Goal: Check status: Check status

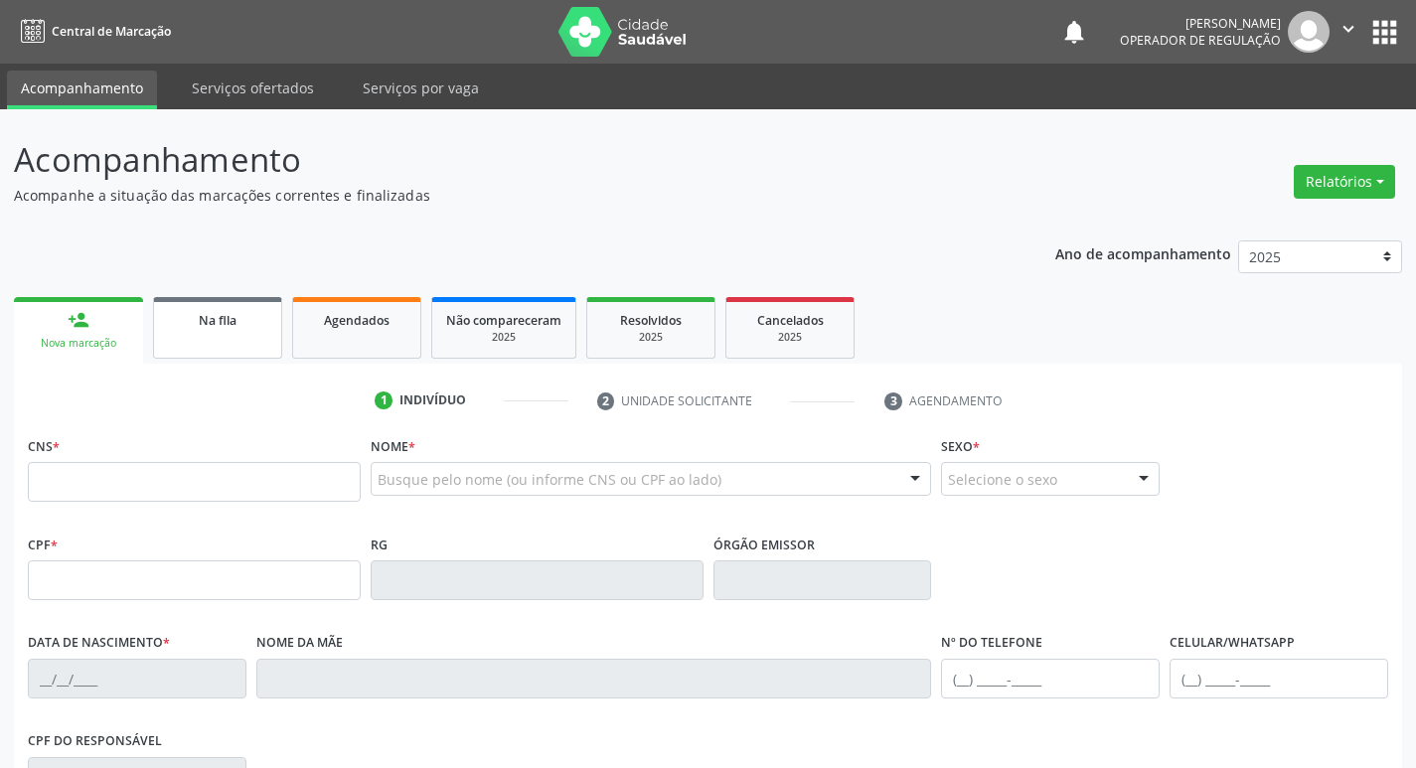
click at [248, 330] on link "Na fila" at bounding box center [217, 328] width 129 height 62
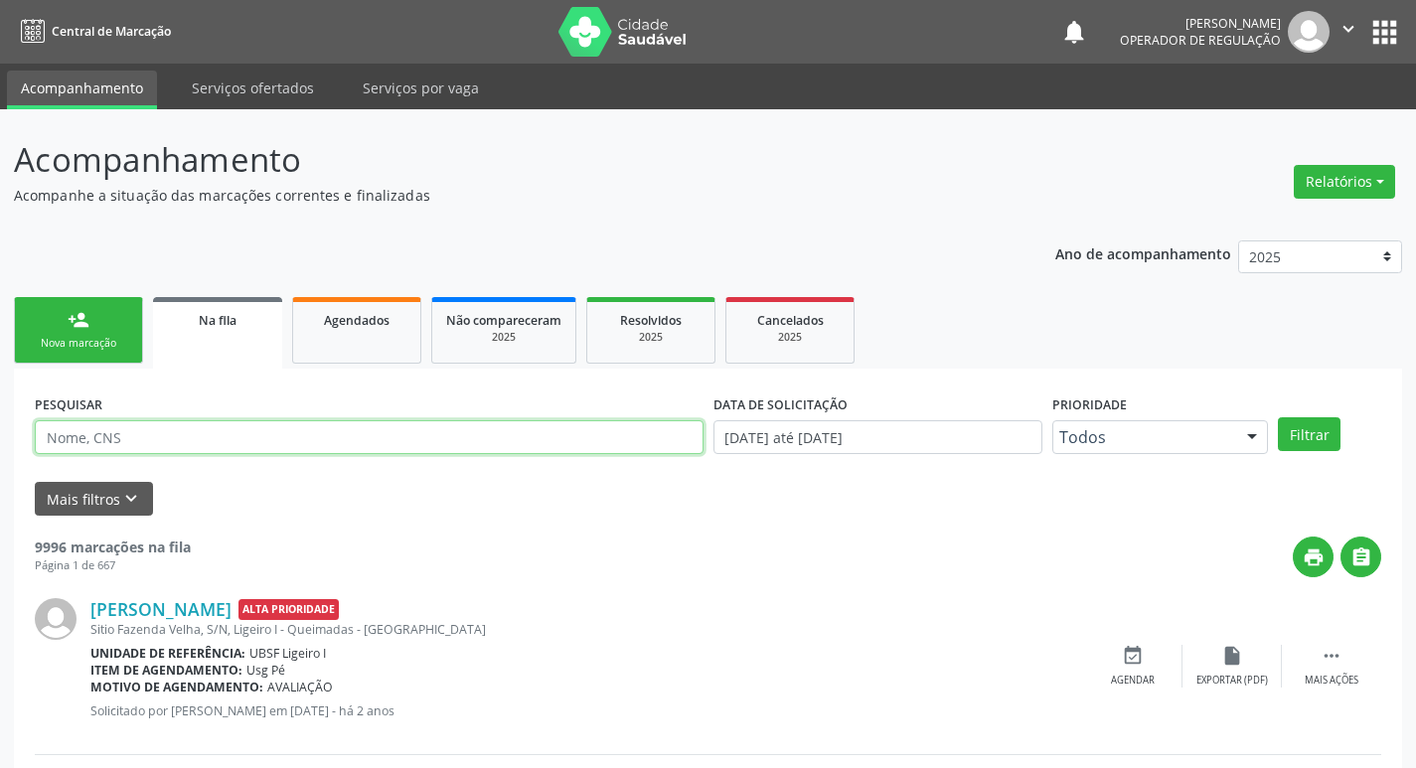
click at [241, 448] on input "text" at bounding box center [369, 437] width 669 height 34
type input "704808072974149"
click at [1278, 417] on button "Filtrar" at bounding box center [1309, 434] width 63 height 34
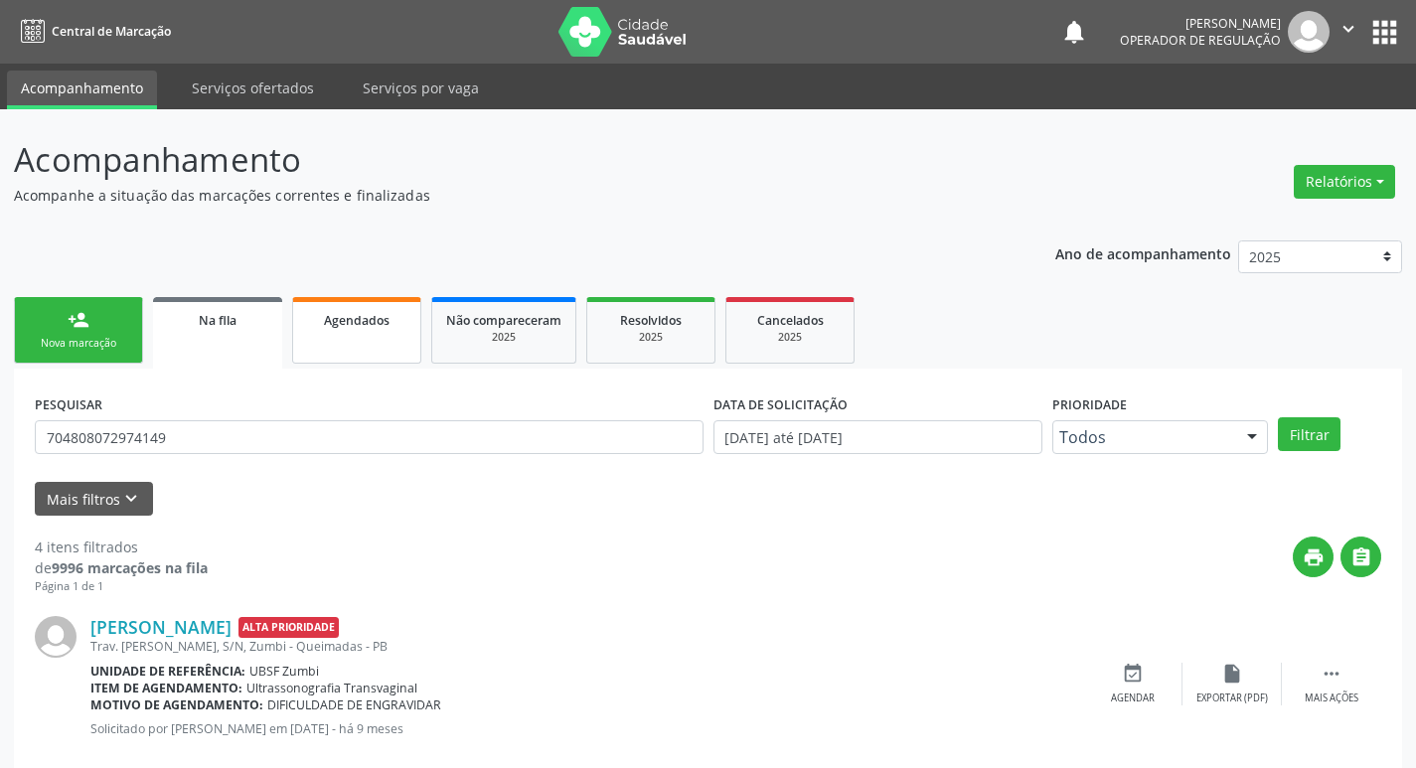
click at [381, 339] on link "Agendados" at bounding box center [356, 330] width 129 height 67
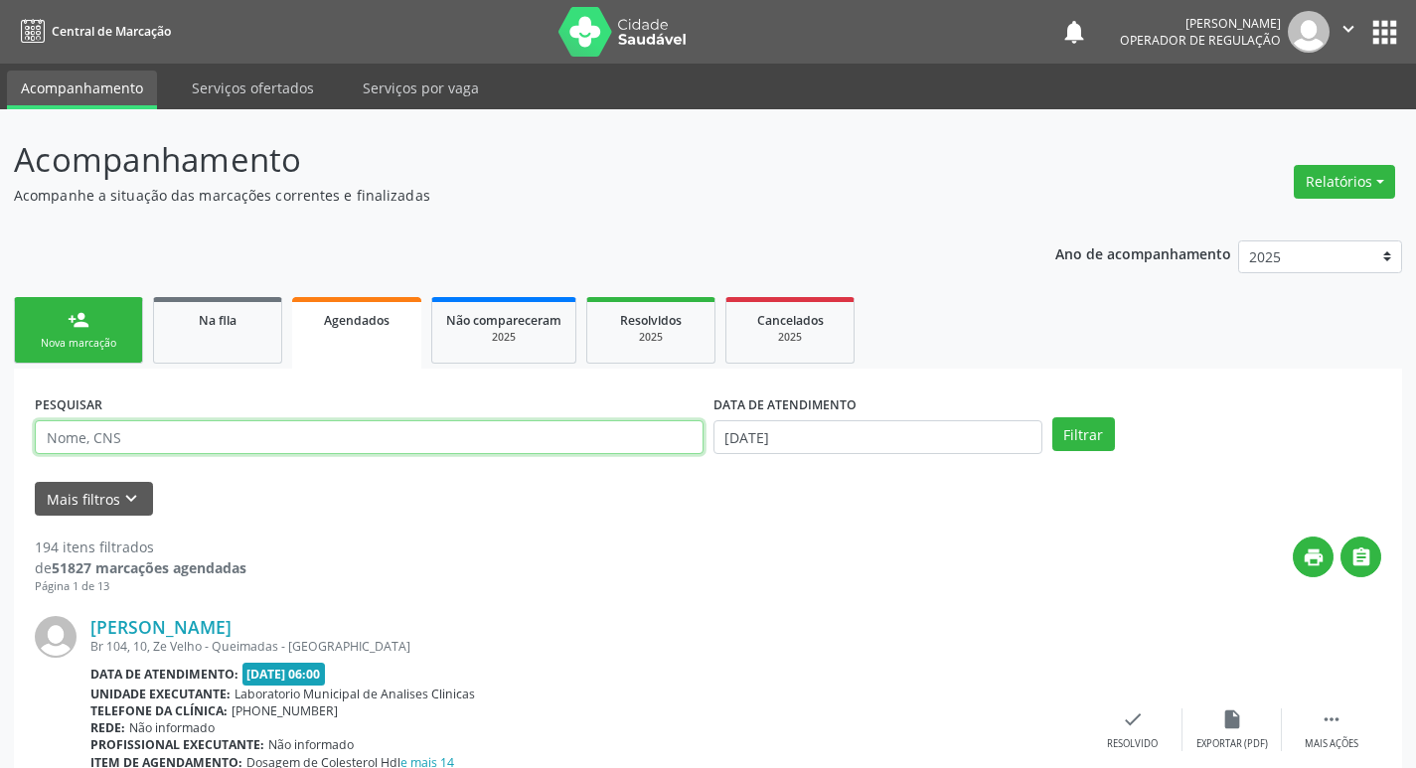
click at [327, 427] on input "text" at bounding box center [369, 437] width 669 height 34
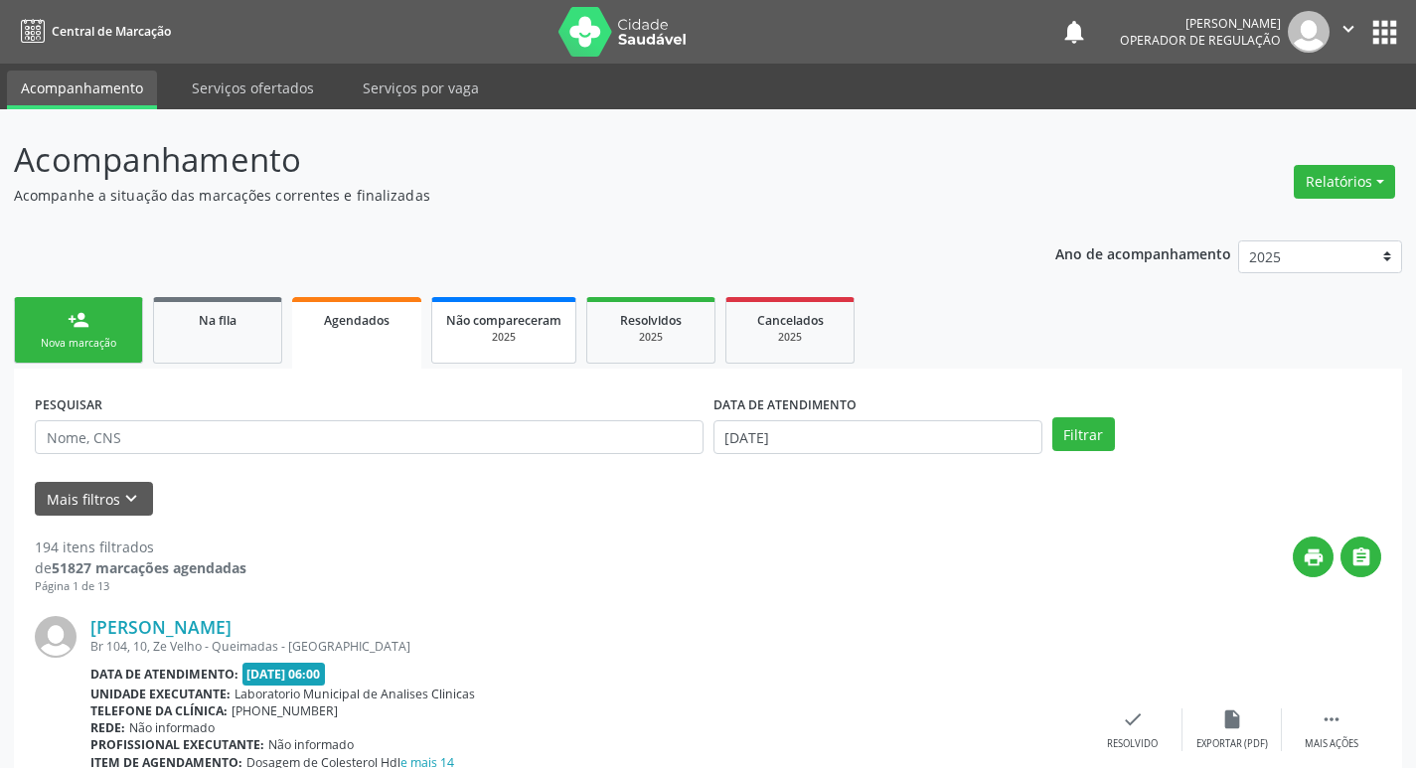
click at [537, 339] on div "2025" at bounding box center [503, 337] width 115 height 15
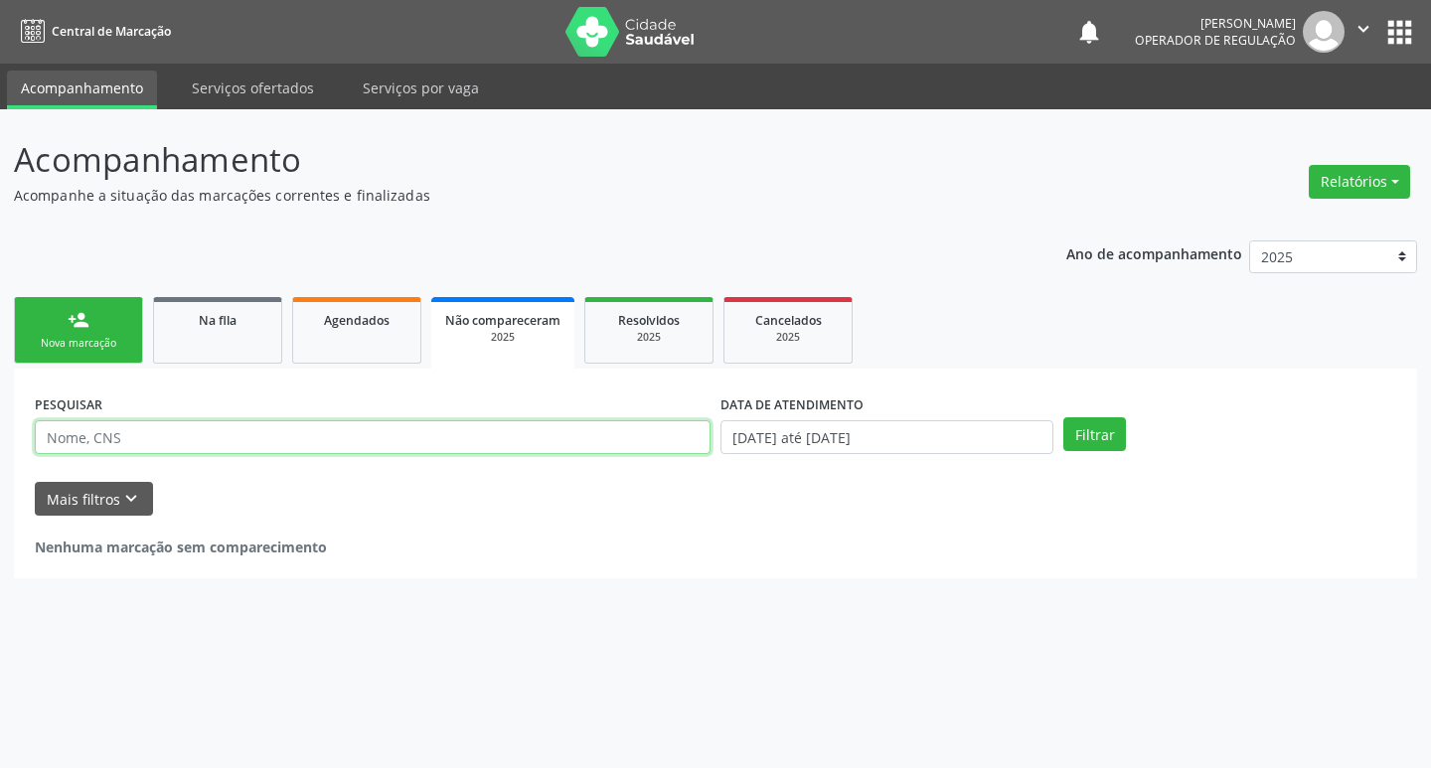
click at [384, 431] on input "text" at bounding box center [373, 437] width 676 height 34
type input "704808072974149"
click at [1063, 417] on button "Filtrar" at bounding box center [1094, 434] width 63 height 34
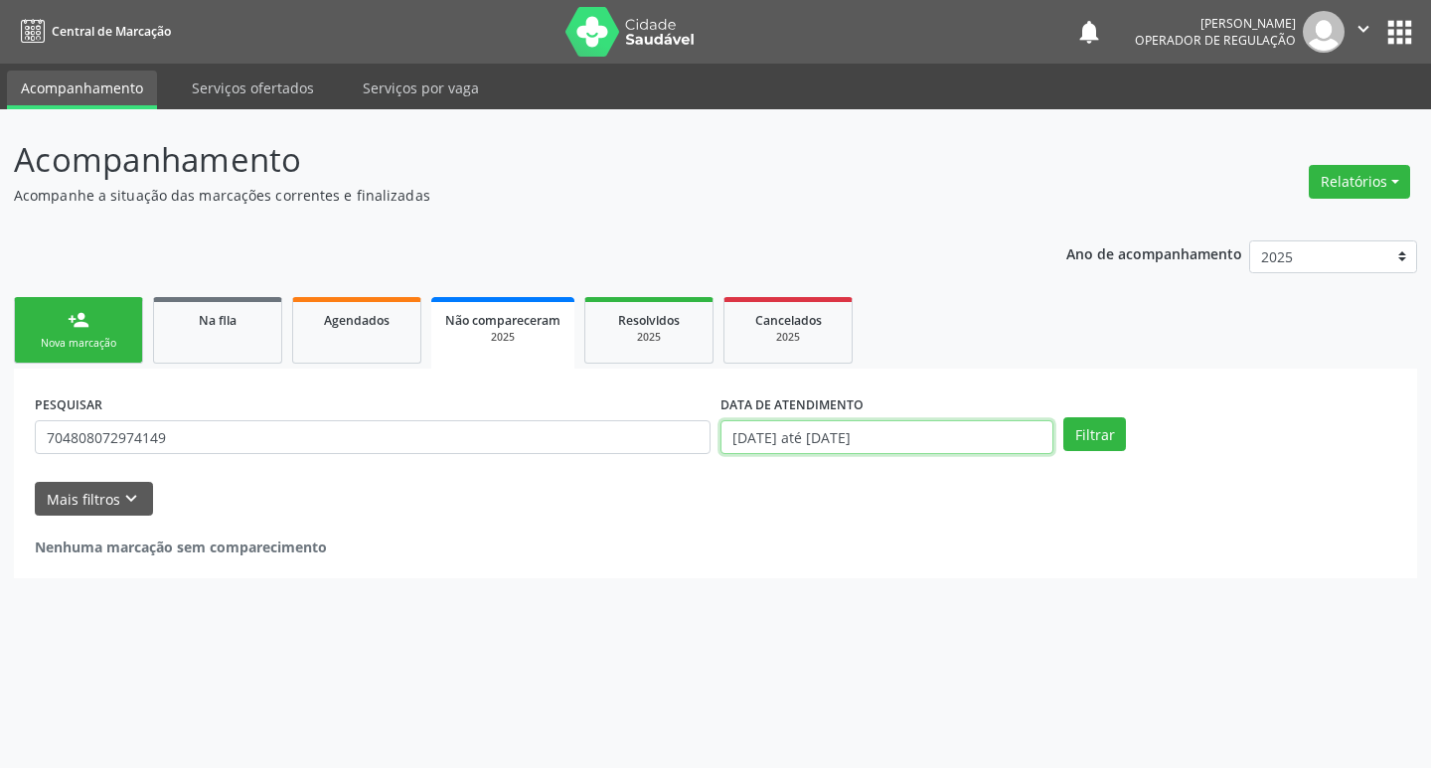
click at [878, 450] on body "Central de Marcação notifications [PERSON_NAME] Operador de regulação  Configu…" at bounding box center [715, 384] width 1431 height 768
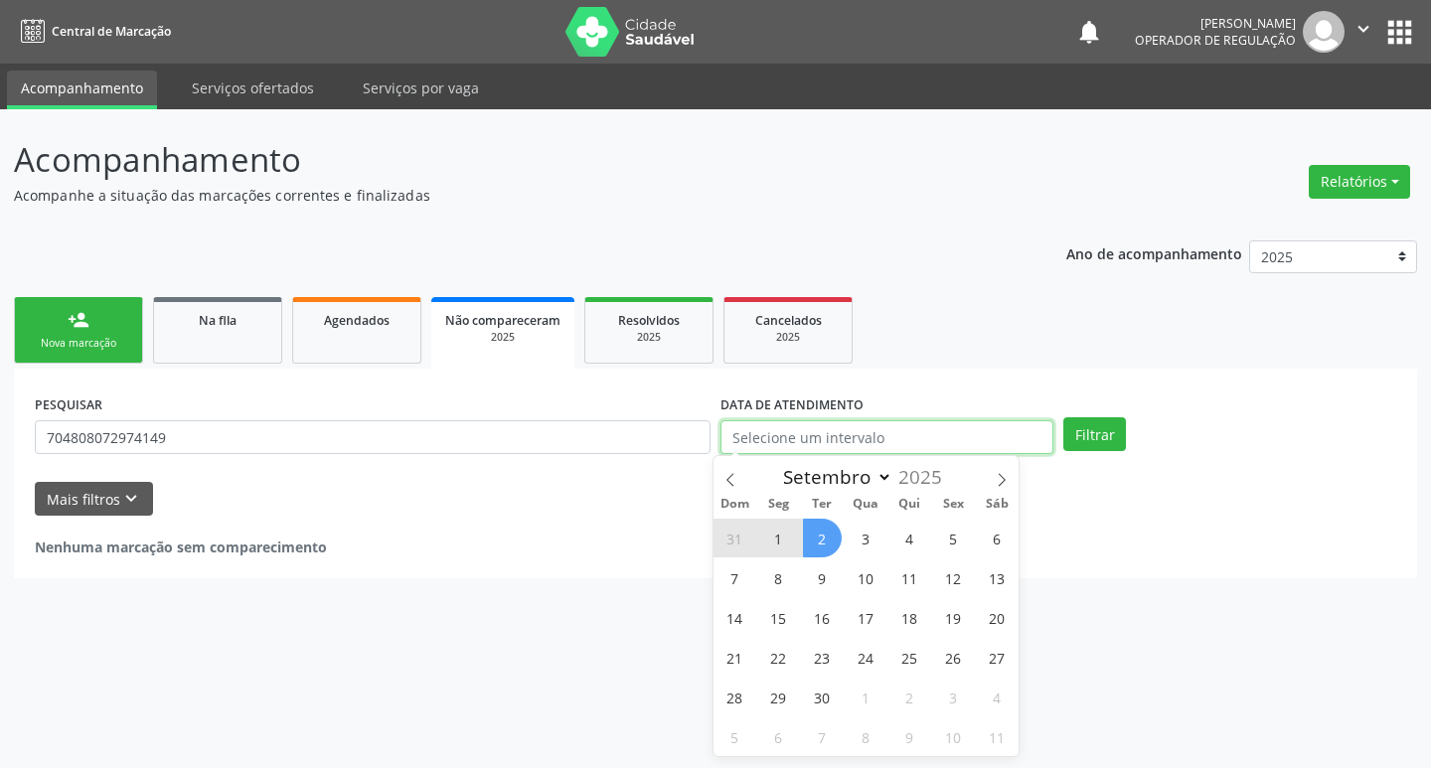
select select "0"
click at [1063, 417] on button "Filtrar" at bounding box center [1094, 434] width 63 height 34
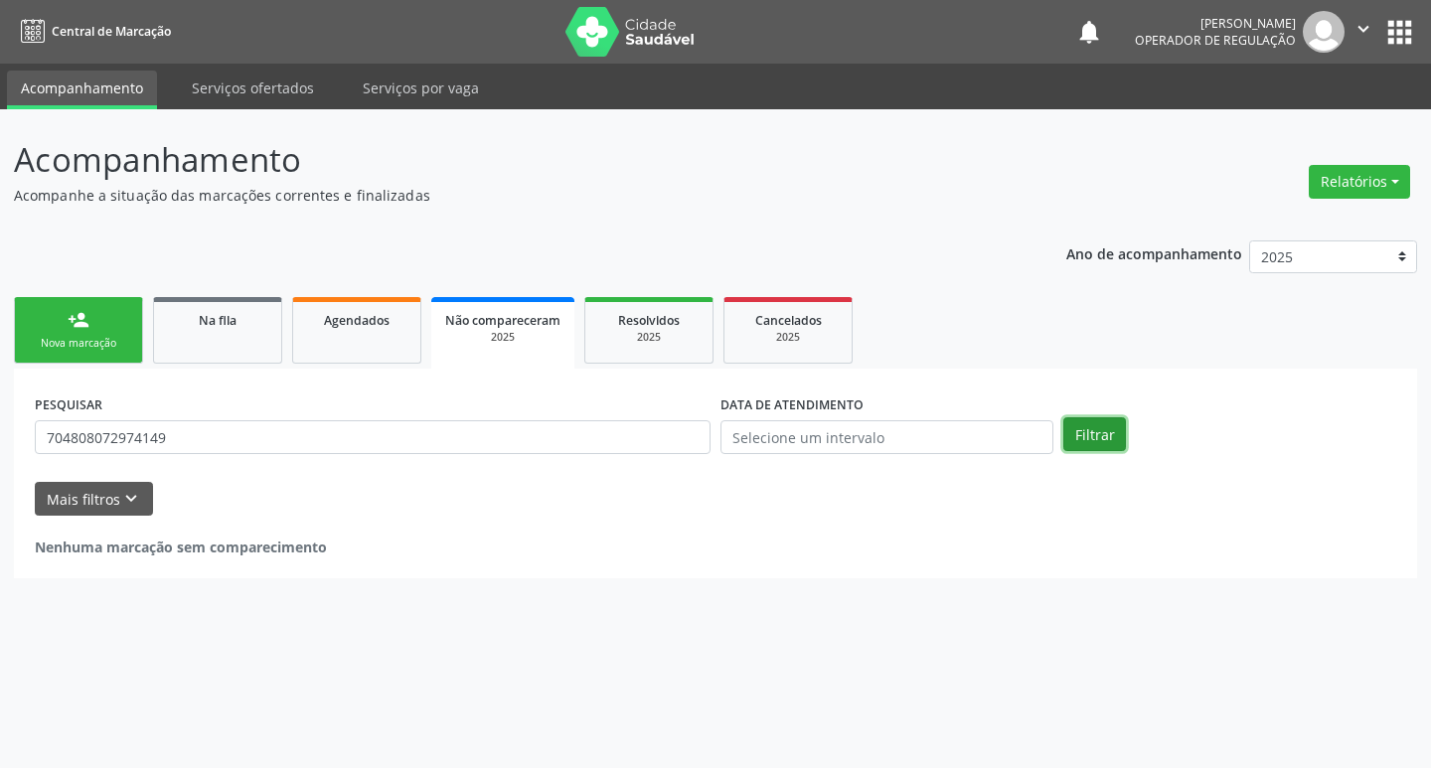
click at [1112, 433] on button "Filtrar" at bounding box center [1094, 434] width 63 height 34
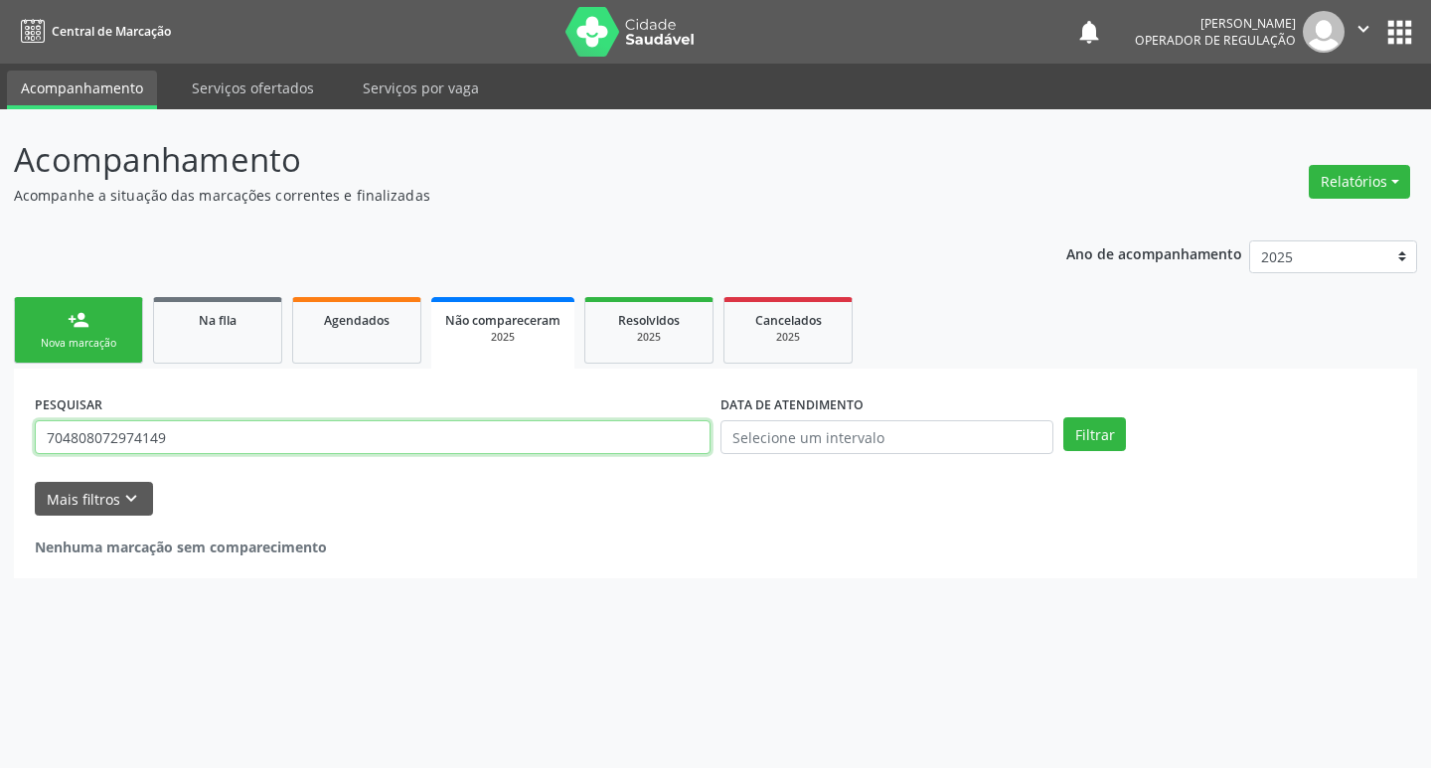
click at [137, 440] on input "704808072974149" at bounding box center [373, 437] width 676 height 34
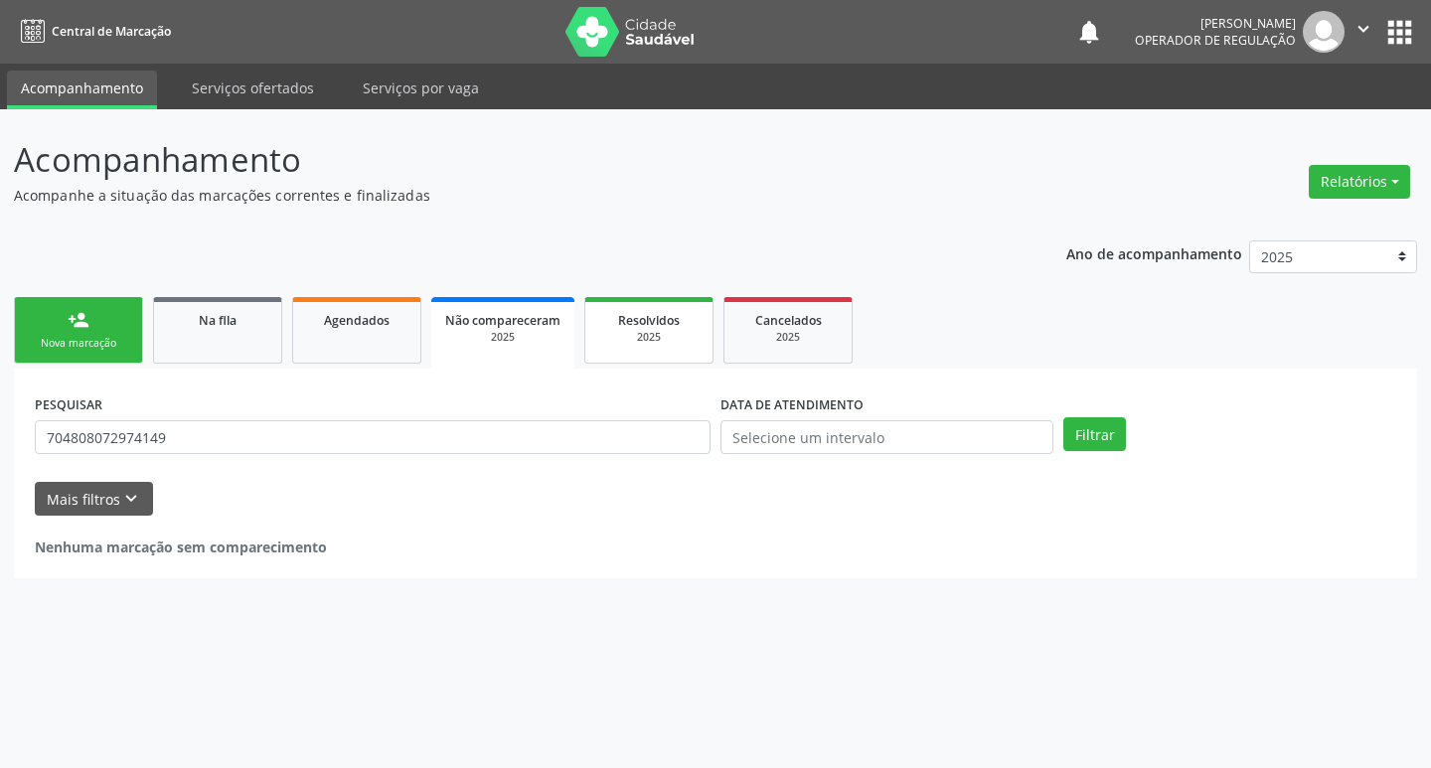
click at [652, 341] on div "2025" at bounding box center [648, 337] width 99 height 15
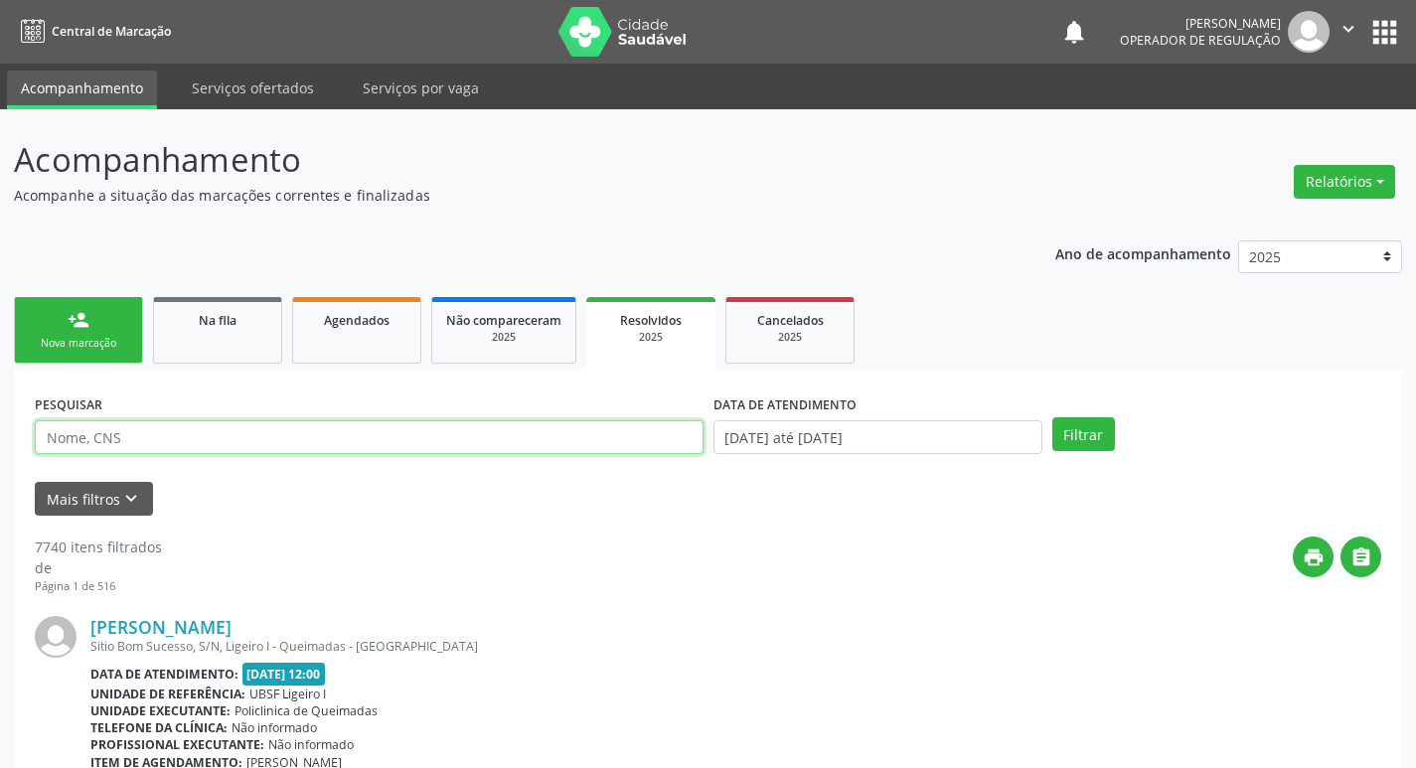
click at [492, 439] on input "text" at bounding box center [369, 437] width 669 height 34
paste input "704808072974149"
type input "704808072974149"
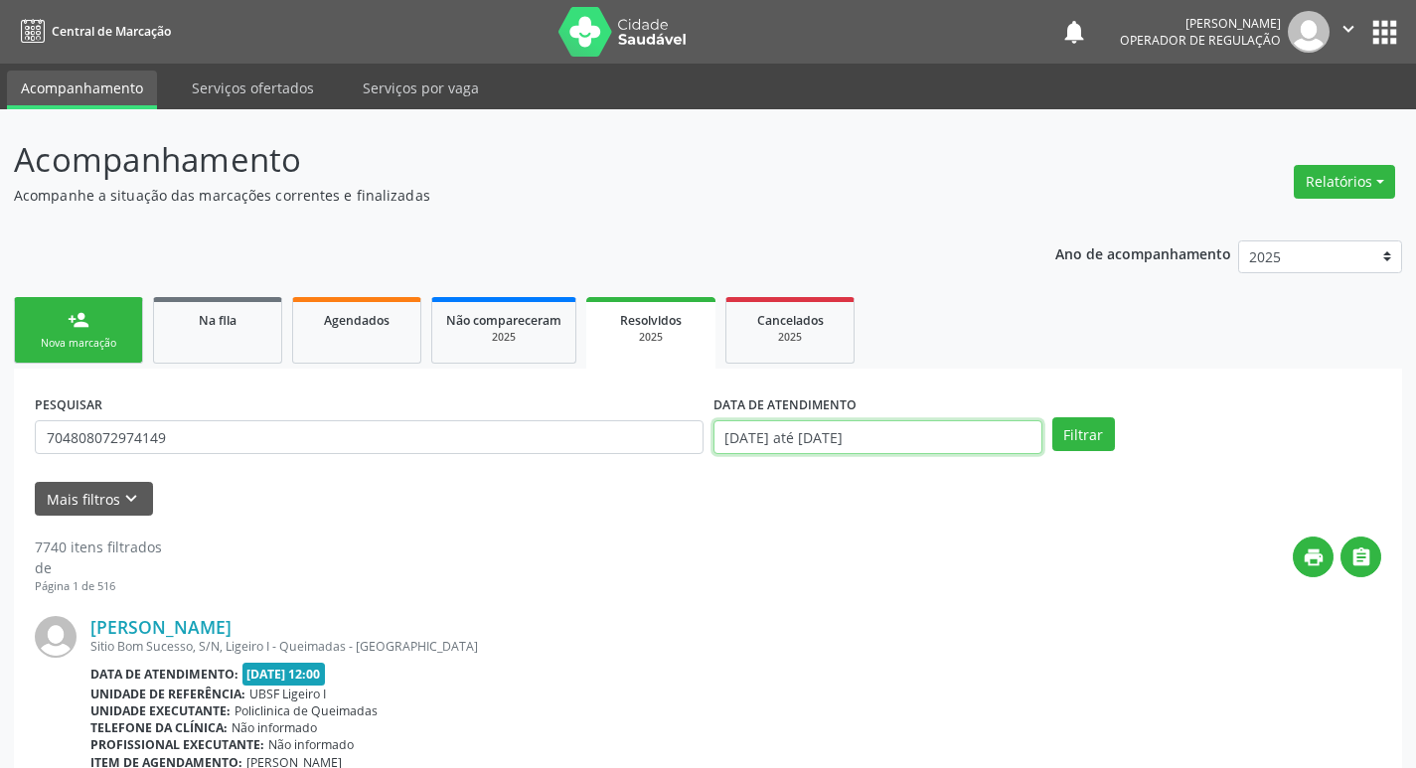
click at [724, 434] on input "[DATE] até [DATE]" at bounding box center [878, 437] width 329 height 34
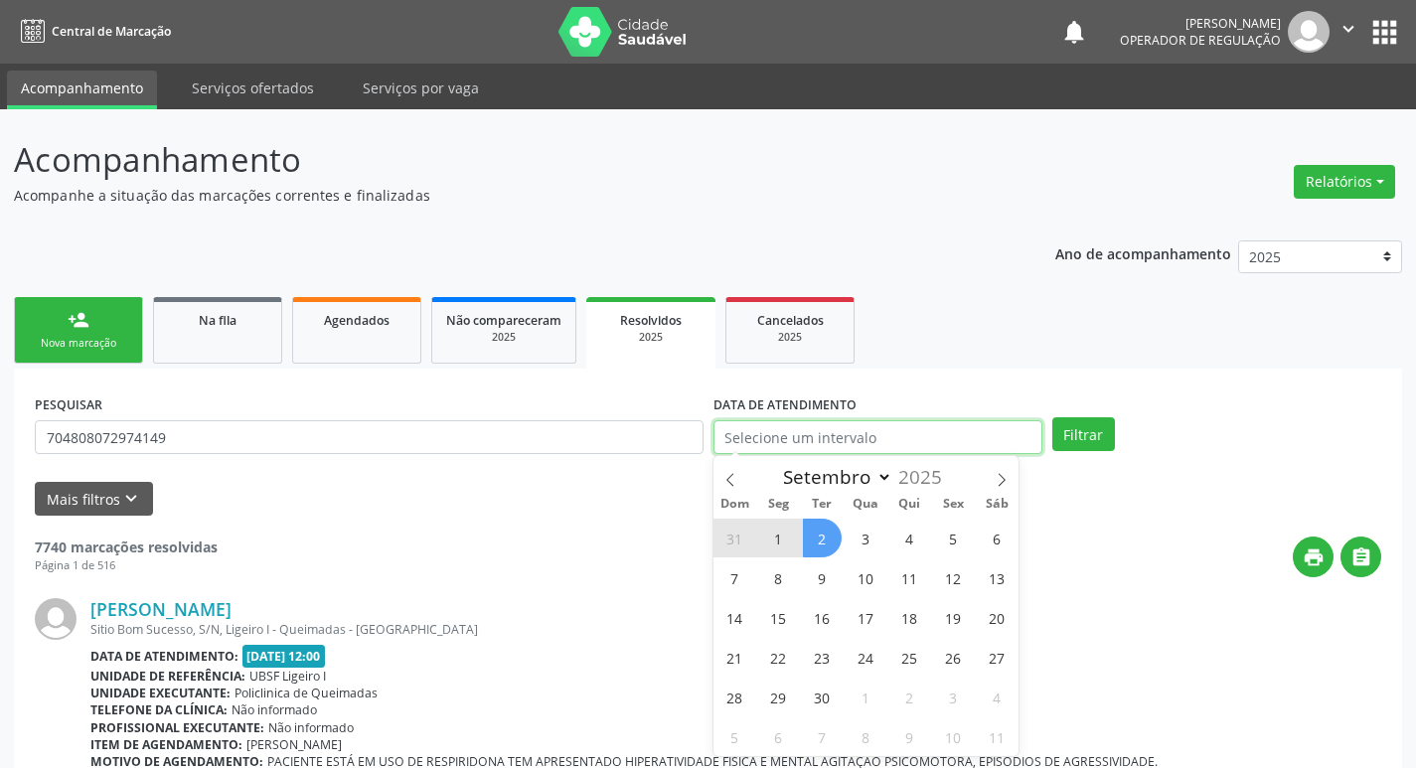
select select "0"
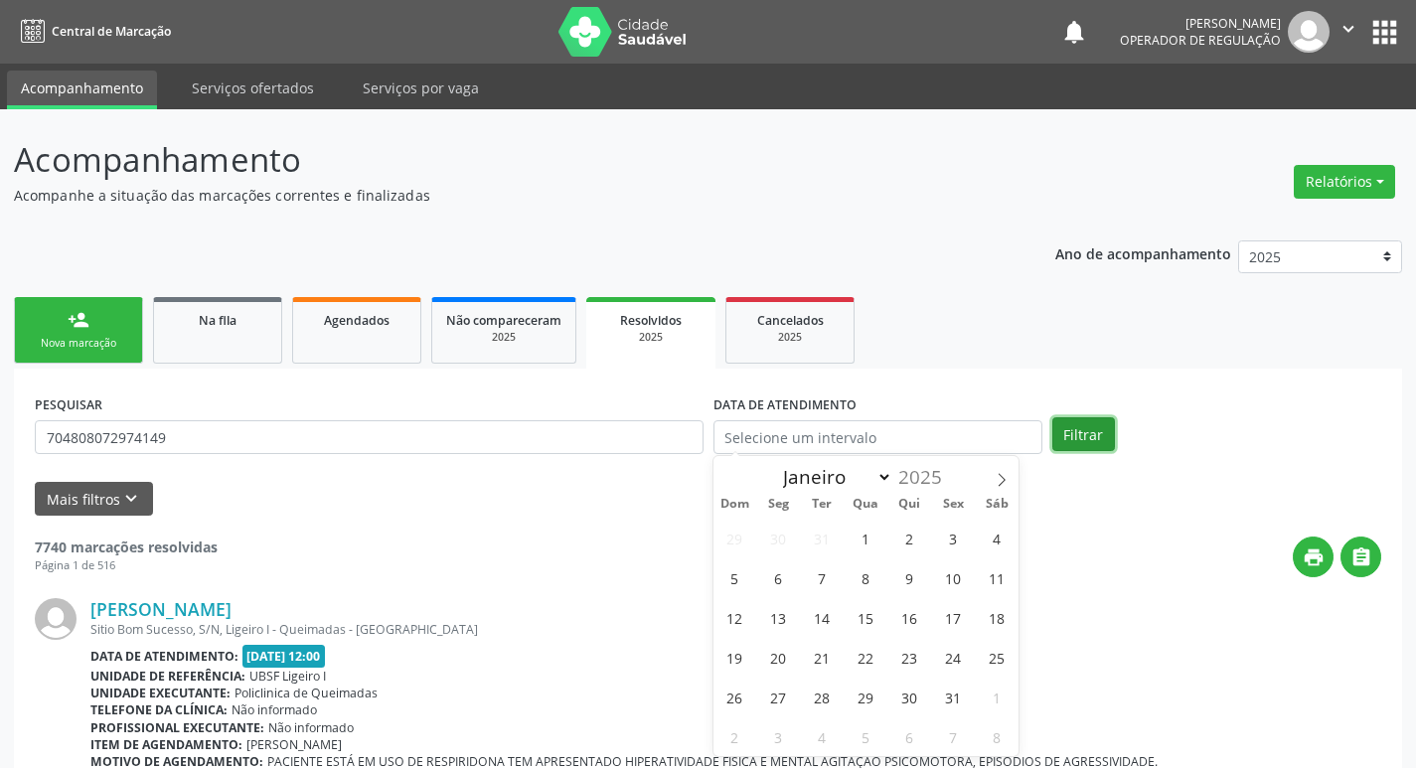
click at [1077, 435] on button "Filtrar" at bounding box center [1083, 434] width 63 height 34
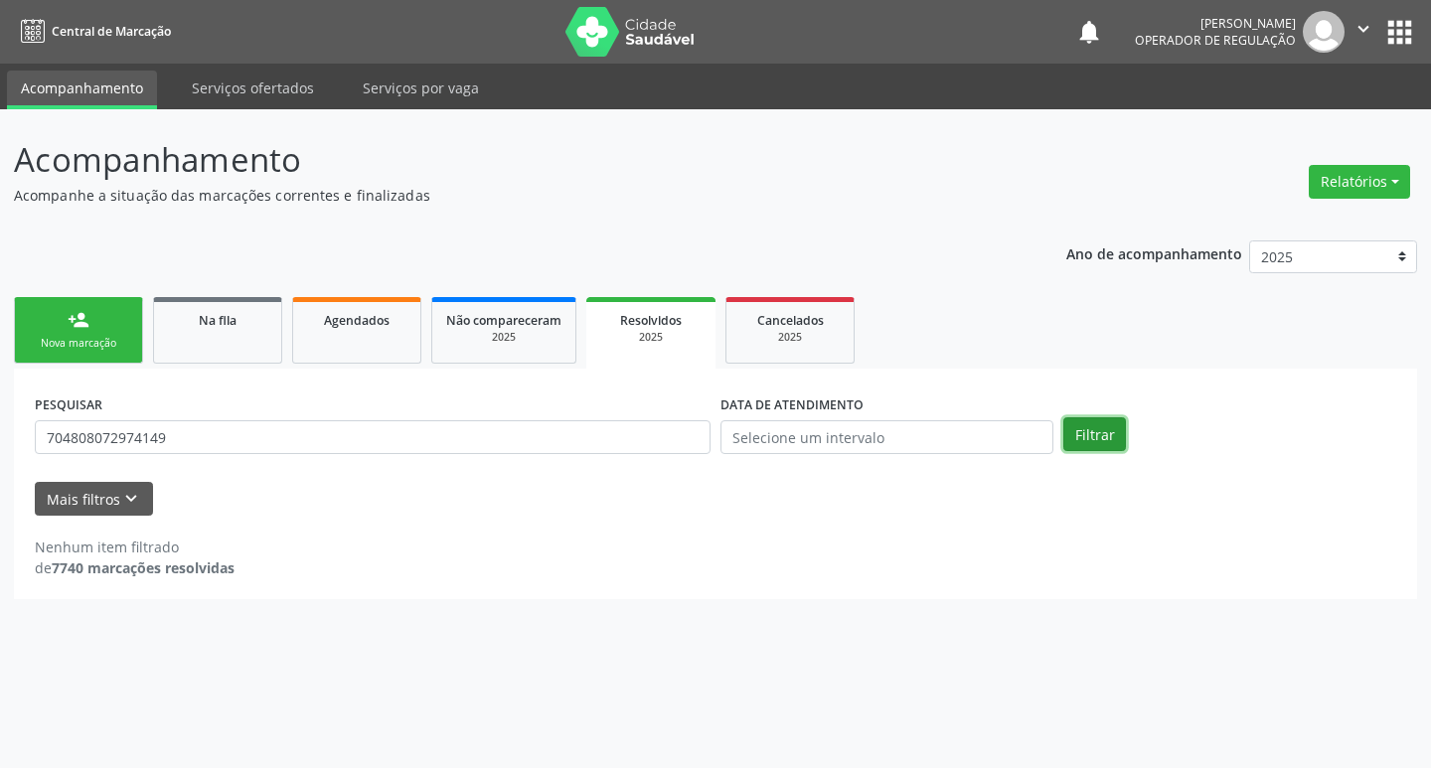
click at [1077, 435] on button "Filtrar" at bounding box center [1094, 434] width 63 height 34
click at [1097, 421] on button "Filtrar" at bounding box center [1094, 434] width 63 height 34
click at [389, 338] on link "Agendados" at bounding box center [356, 330] width 129 height 67
select select "8"
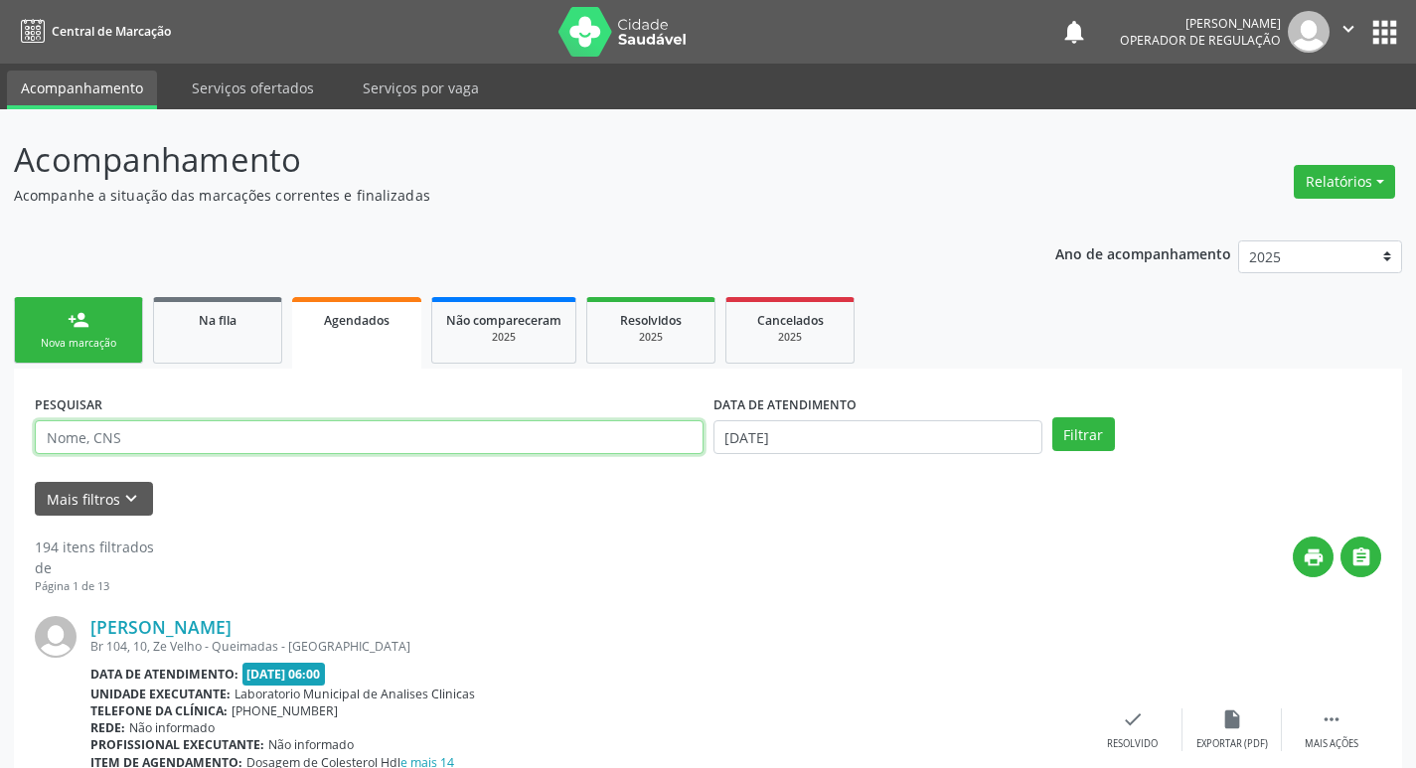
click at [372, 441] on input "text" at bounding box center [369, 437] width 669 height 34
paste input "704808072974149"
type input "704808072974149"
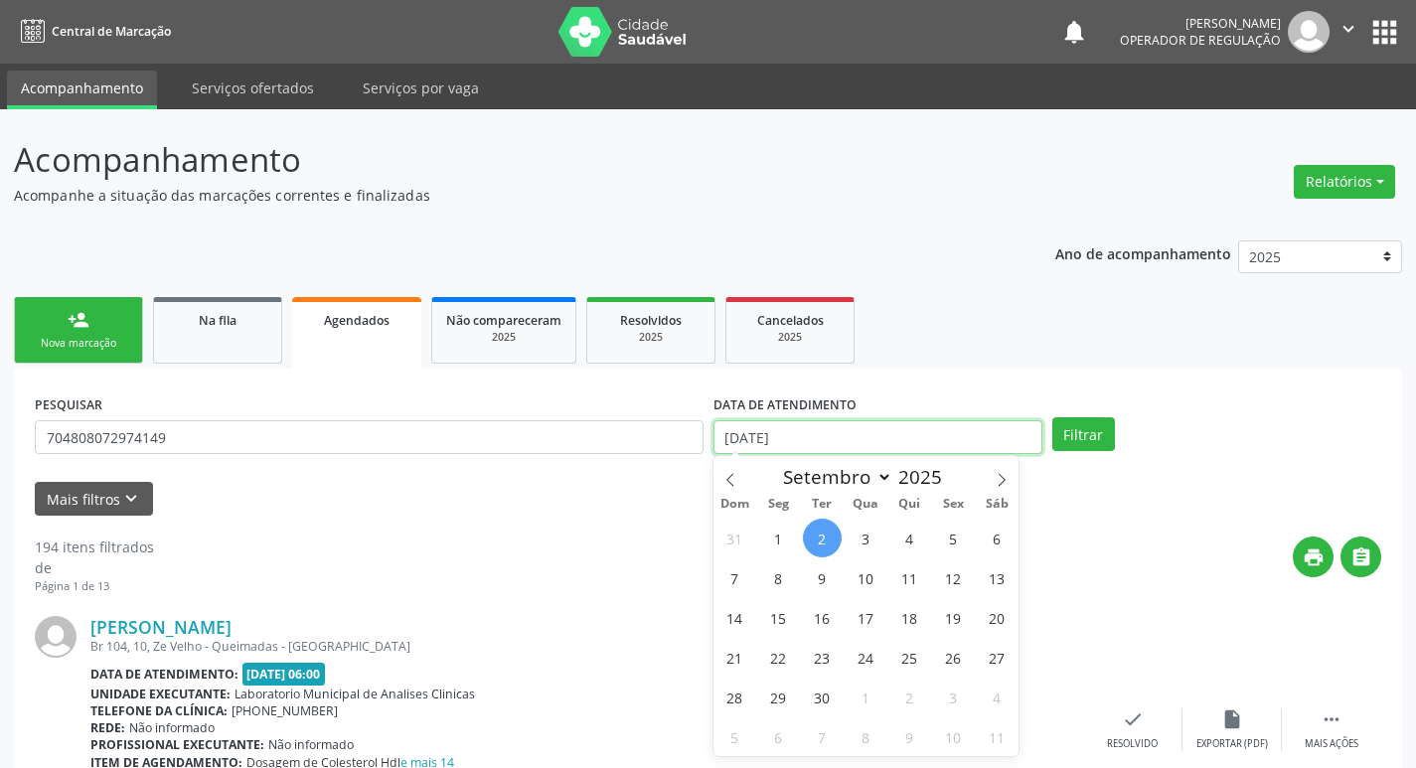
click at [874, 439] on input "[DATE]" at bounding box center [878, 437] width 329 height 34
click at [1086, 432] on button "Filtrar" at bounding box center [1083, 434] width 63 height 34
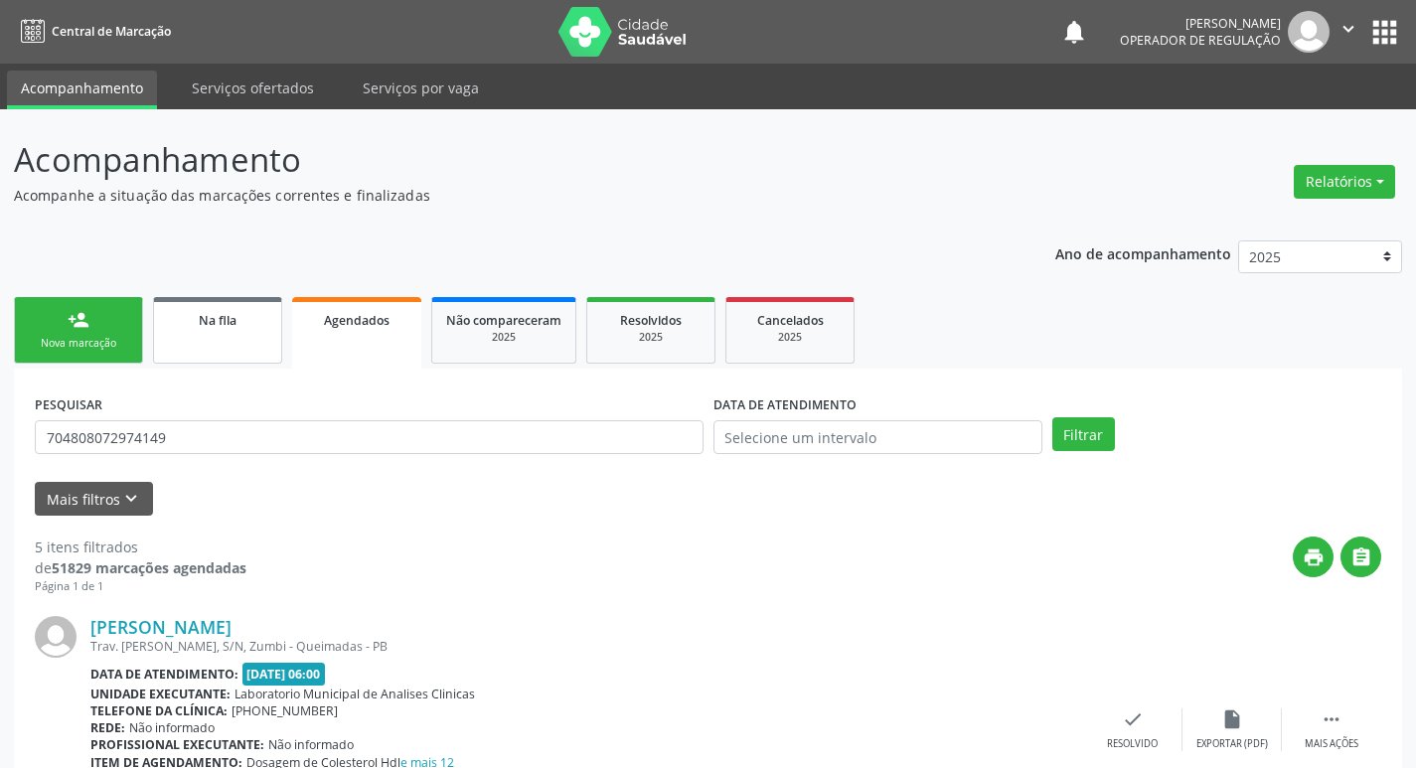
click at [215, 308] on link "Na fila" at bounding box center [217, 330] width 129 height 67
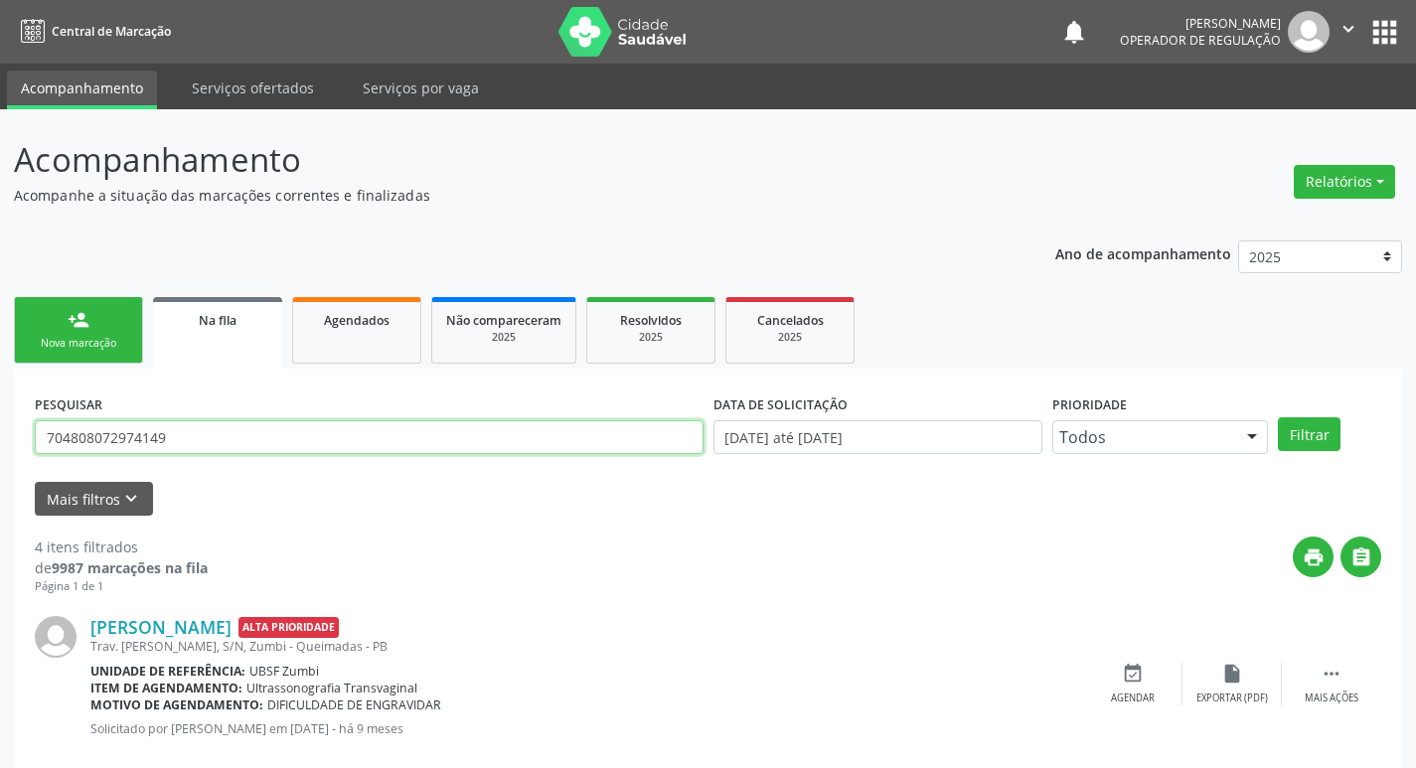
click at [234, 420] on input "704808072974149" at bounding box center [369, 437] width 669 height 34
click at [233, 420] on input "704808072974149" at bounding box center [369, 437] width 669 height 34
type input "702705154542260"
click at [1278, 417] on button "Filtrar" at bounding box center [1309, 434] width 63 height 34
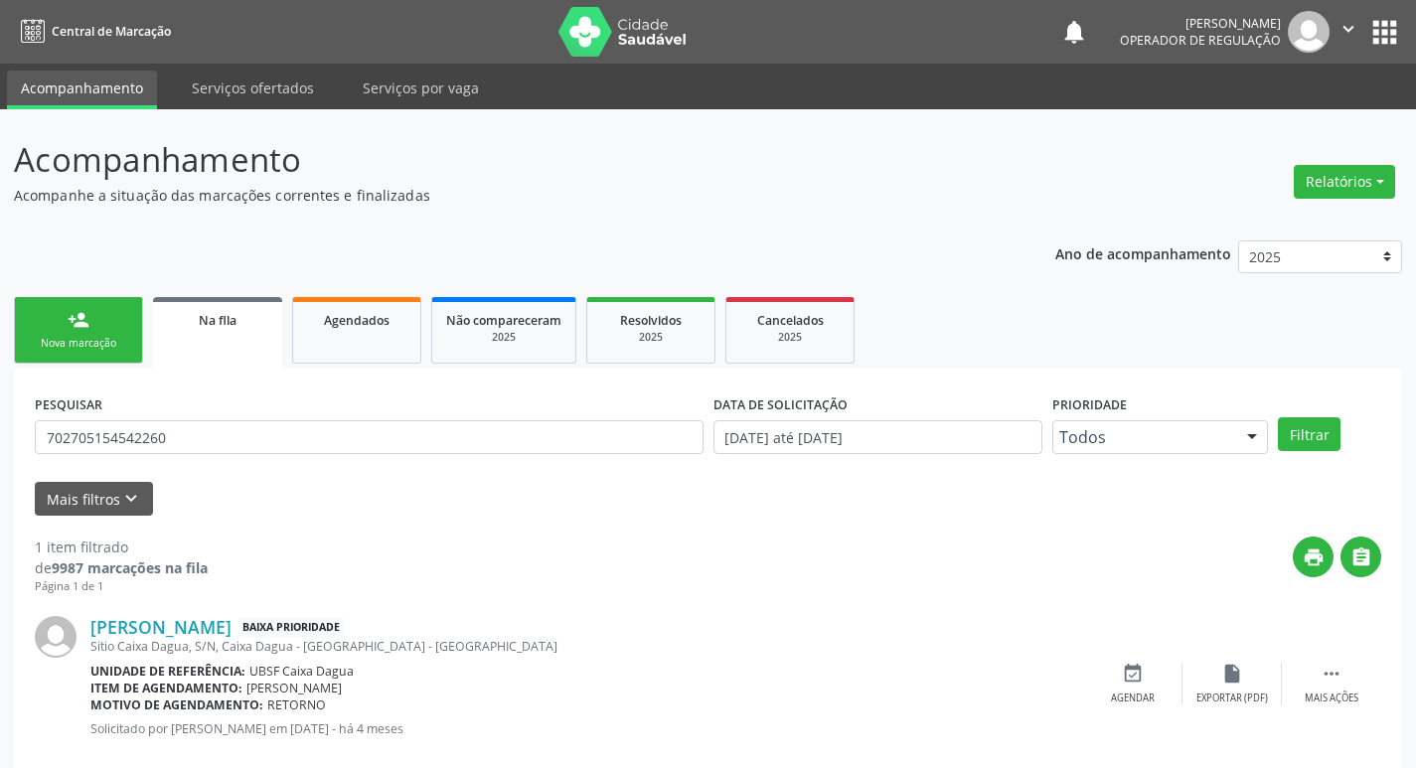
click at [1387, 22] on button "apps" at bounding box center [1384, 32] width 35 height 35
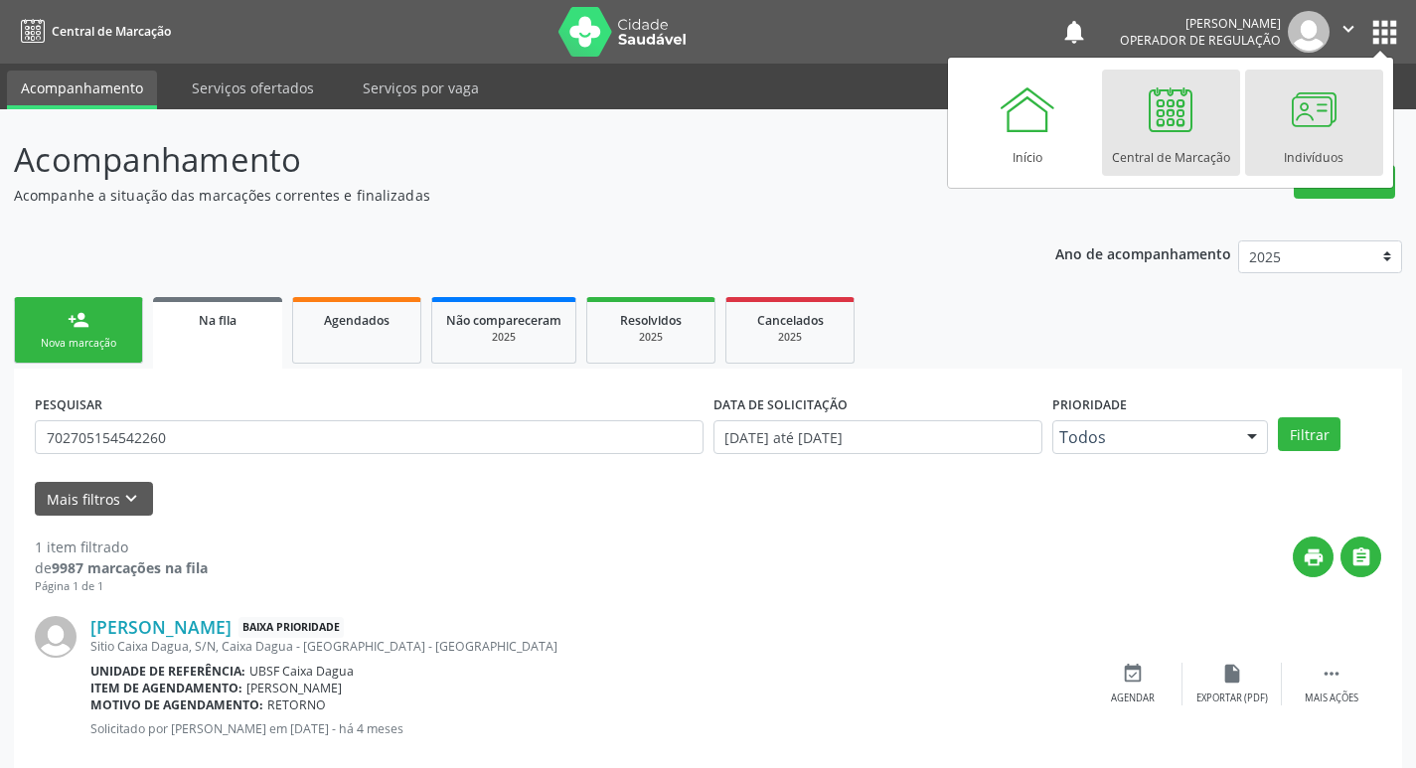
click at [1293, 122] on div at bounding box center [1314, 110] width 60 height 60
